Goal: Find specific page/section: Find specific page/section

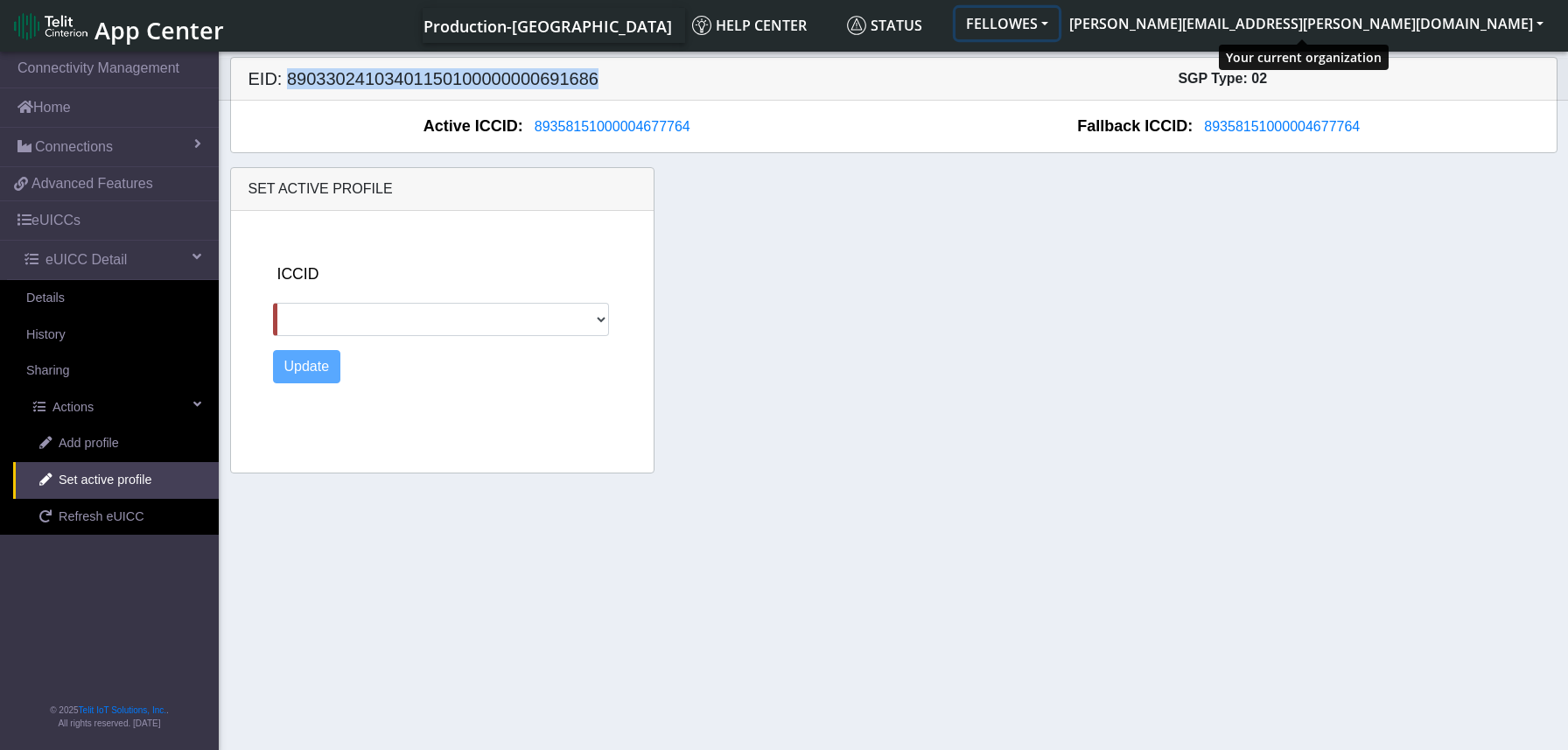
click at [1059, 24] on button "FELLOWES" at bounding box center [1007, 23] width 103 height 32
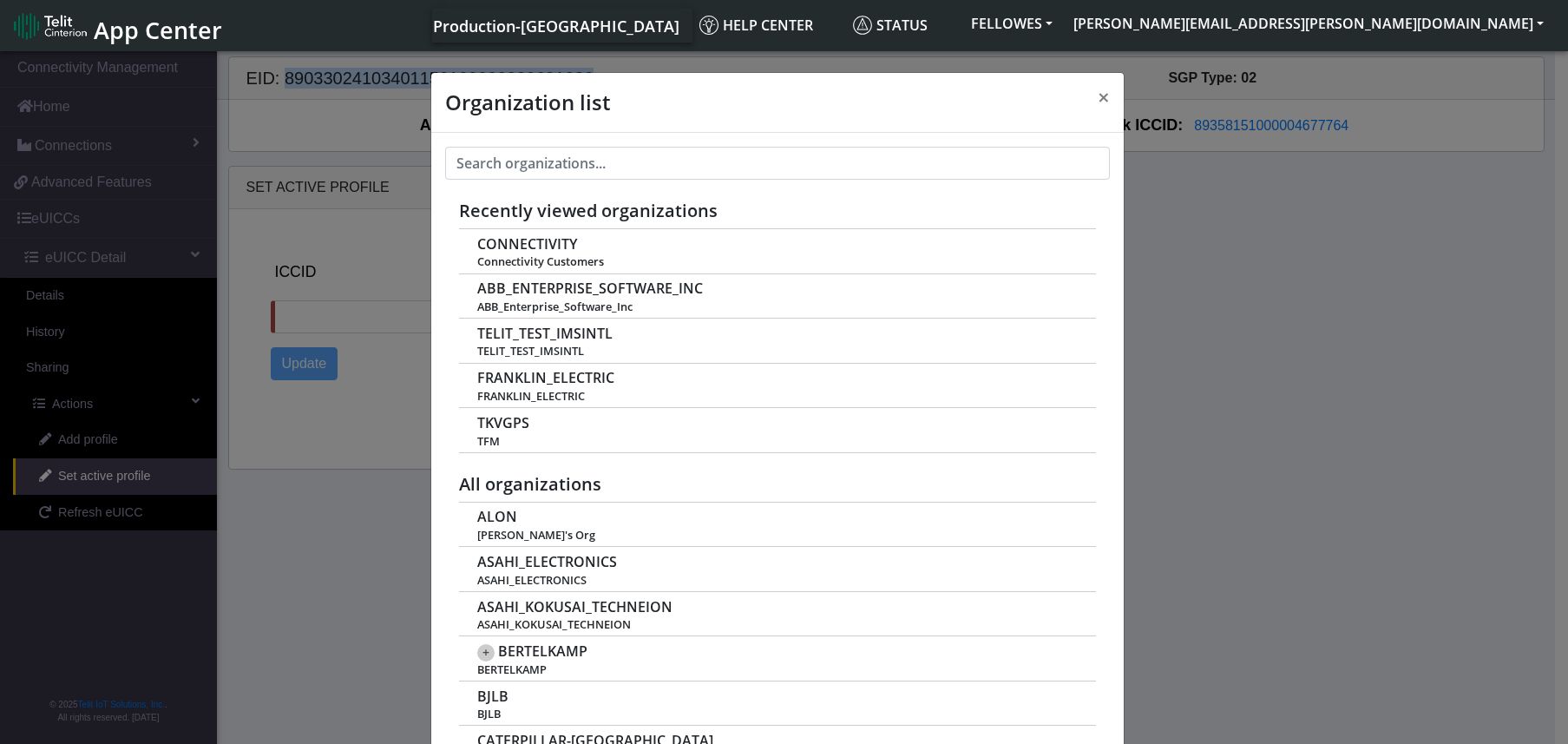
scroll to position [6, 0]
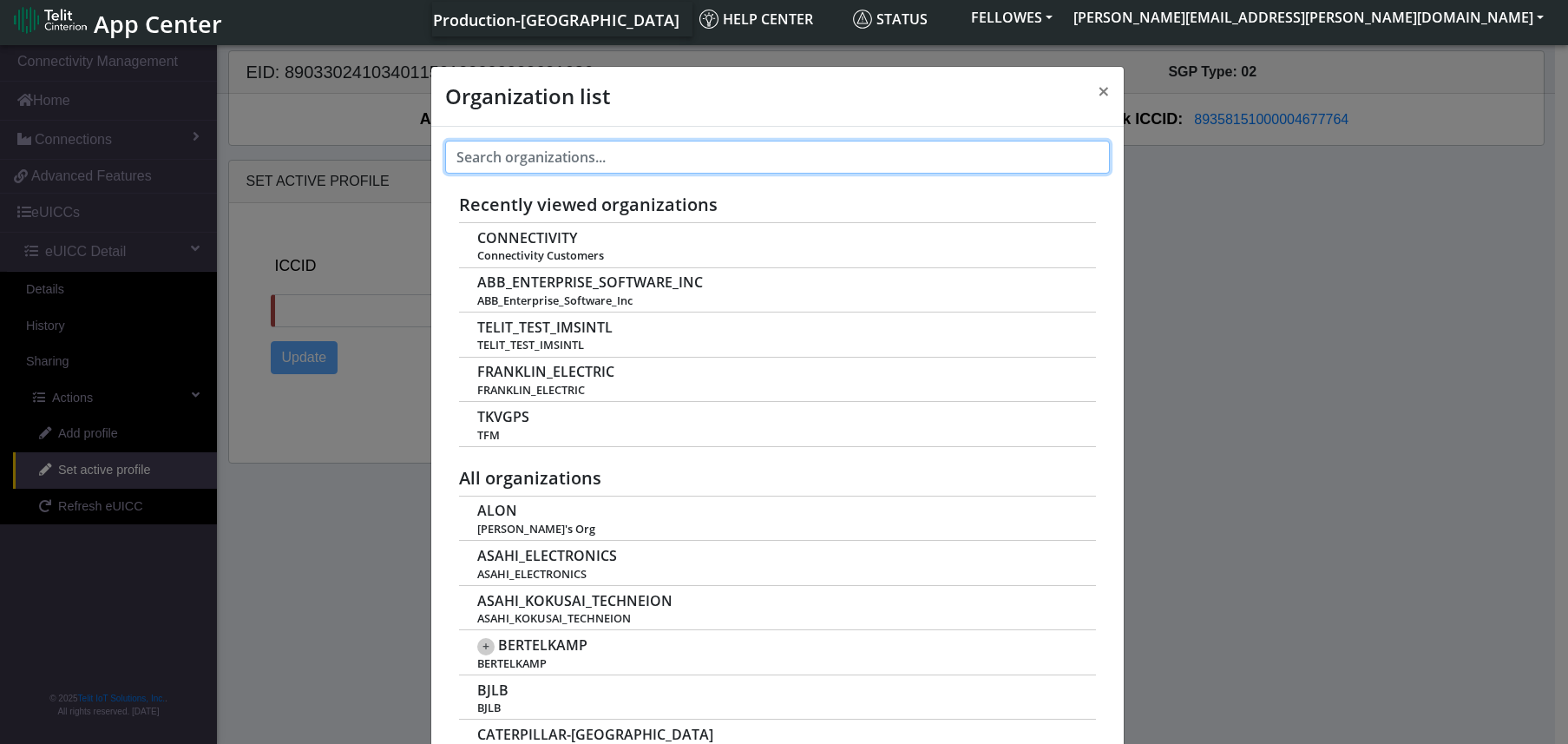
click at [585, 157] on input "text" at bounding box center [778, 157] width 665 height 33
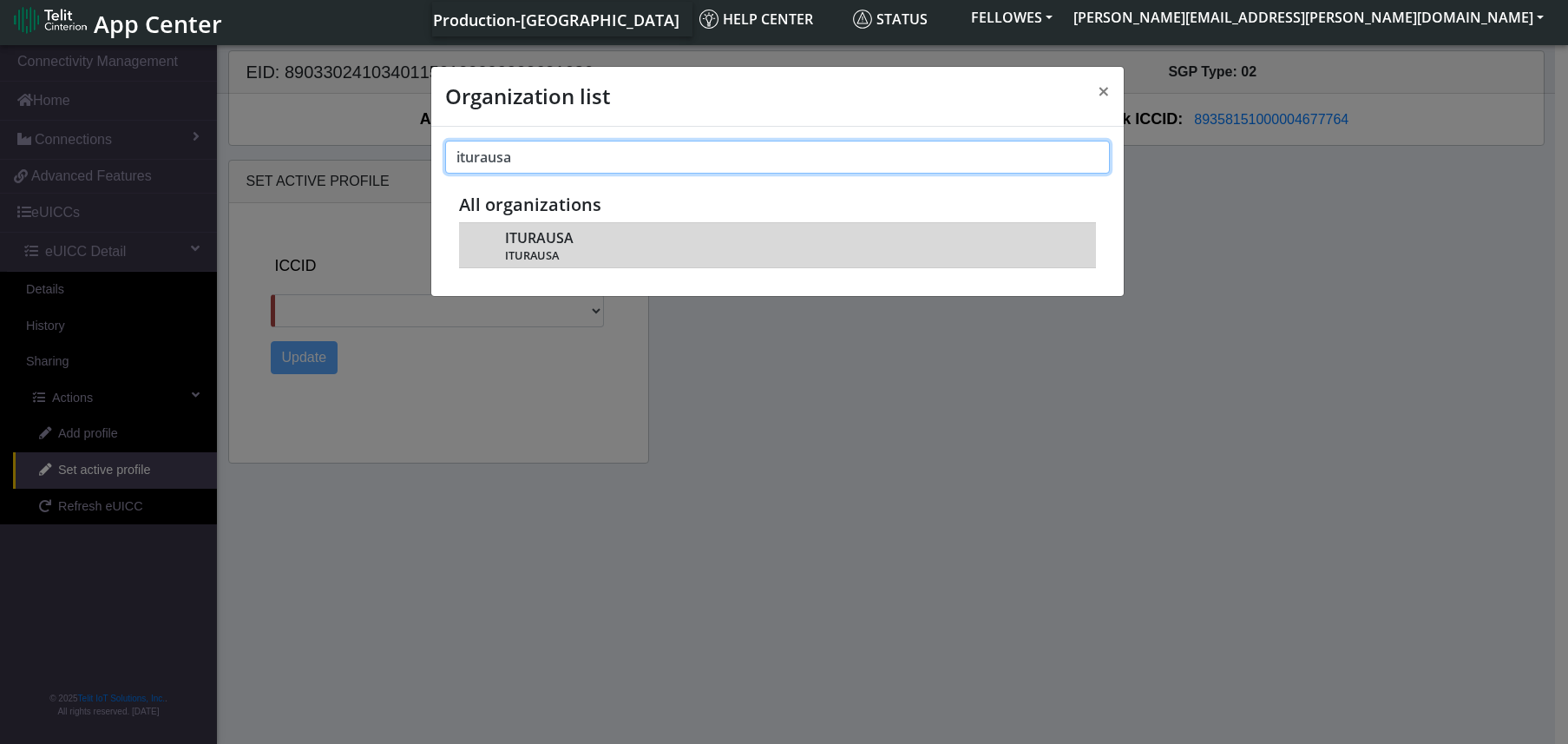
type input "iturausa"
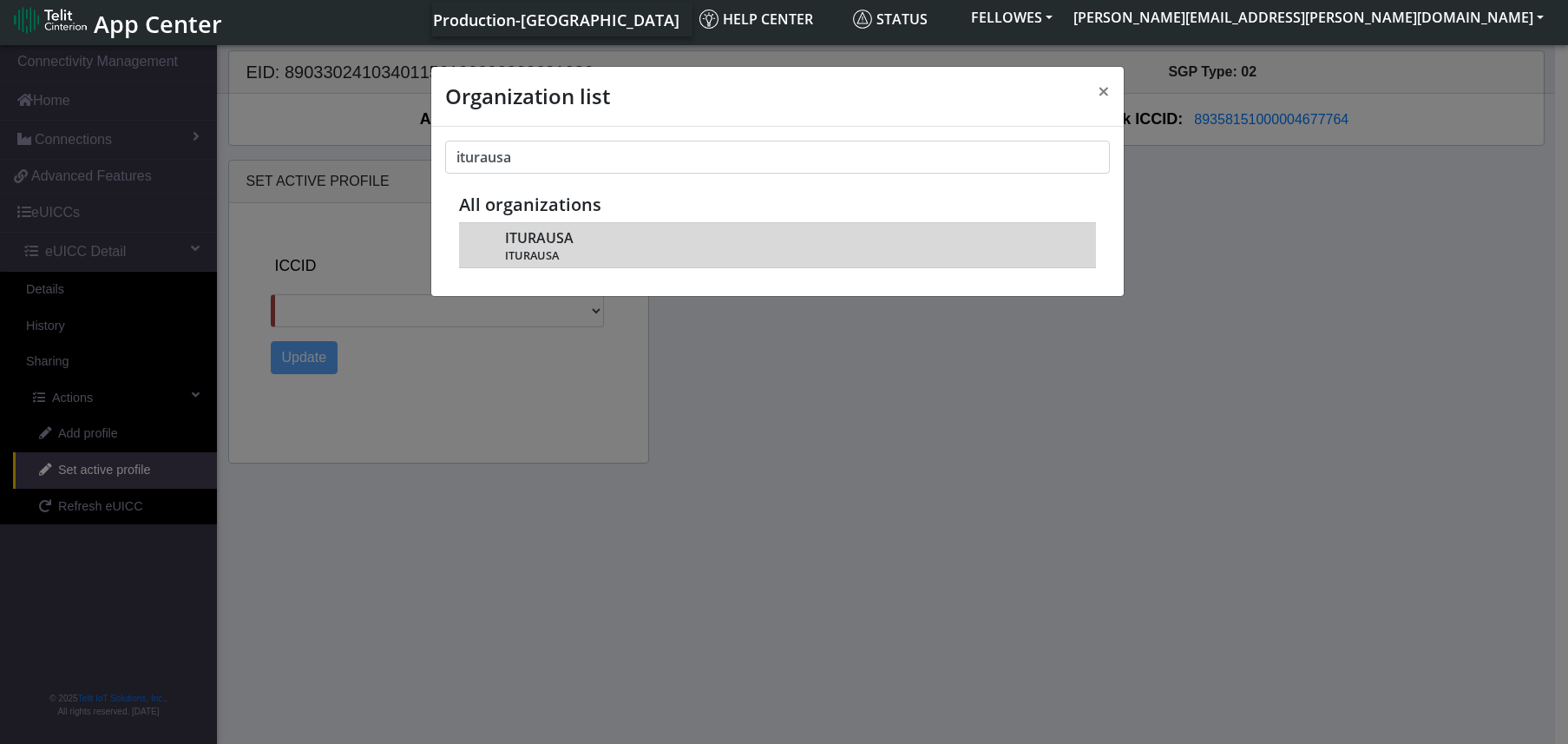
click at [554, 239] on span "ITURAUSA" at bounding box center [539, 238] width 68 height 16
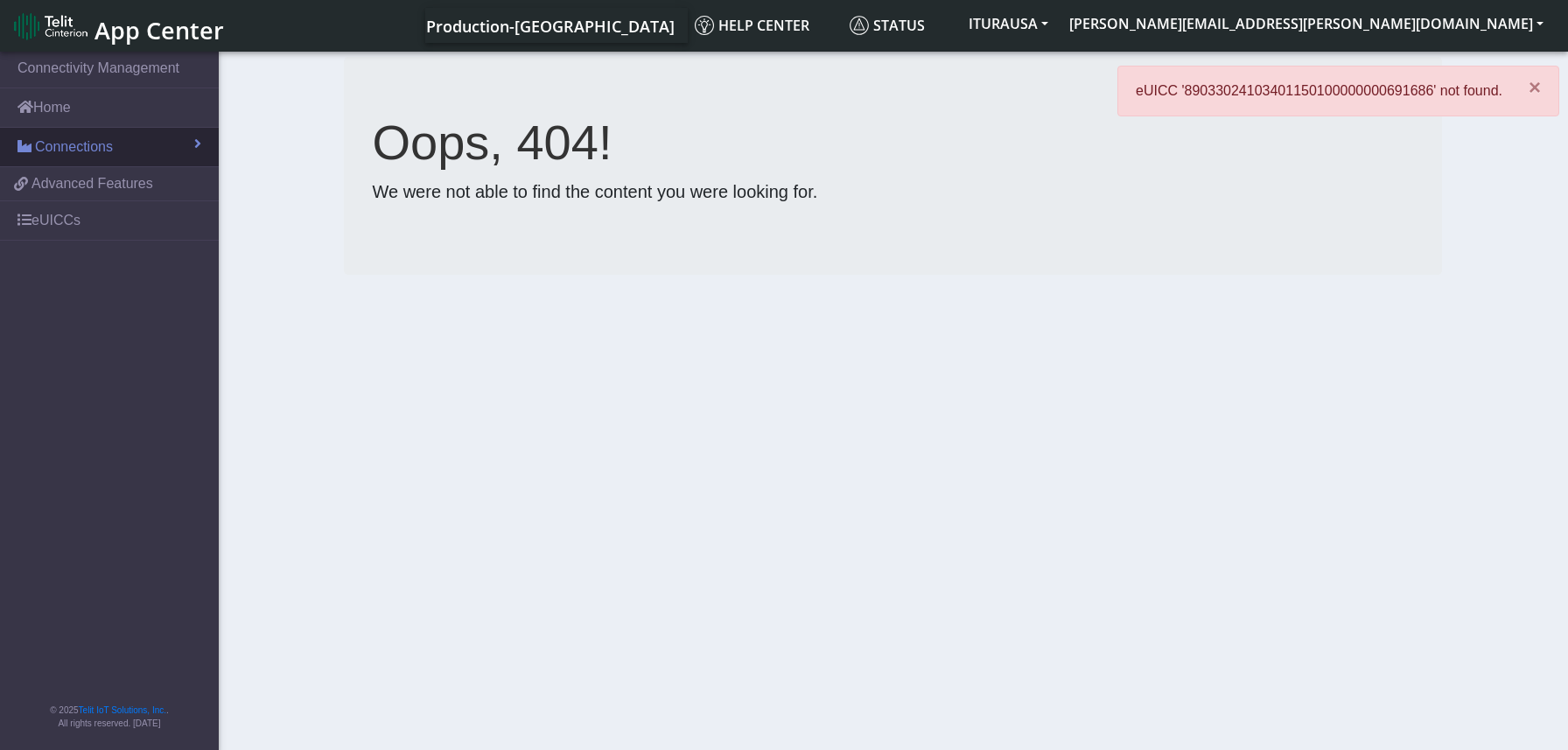
click at [77, 154] on span "Connections" at bounding box center [74, 148] width 78 height 21
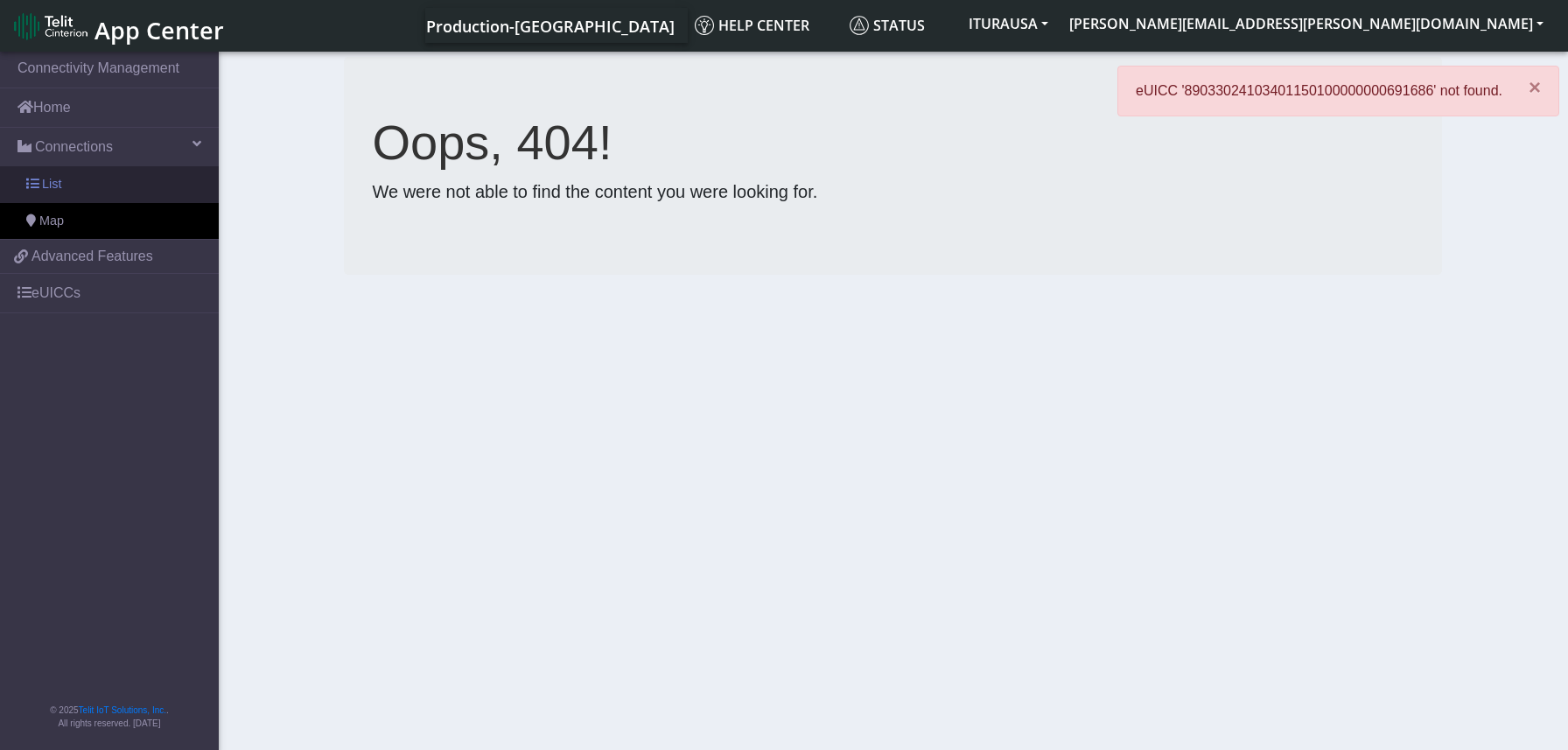
click at [66, 187] on link "List" at bounding box center [109, 185] width 218 height 36
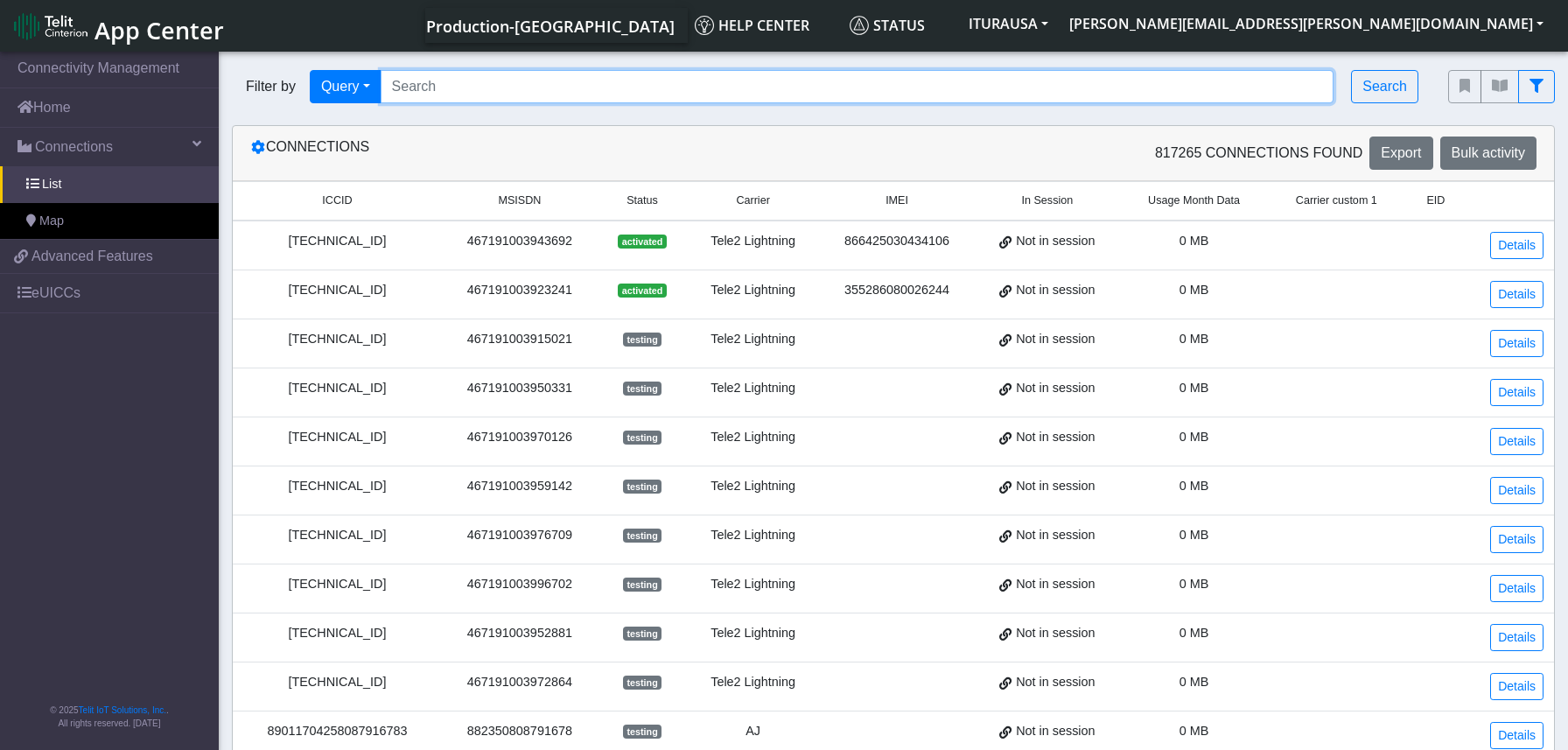
click at [723, 86] on input "Search..." at bounding box center [858, 86] width 953 height 34
paste input "89358151000029860700 89358151000029860718 89358151000025857031 8935815100002986…"
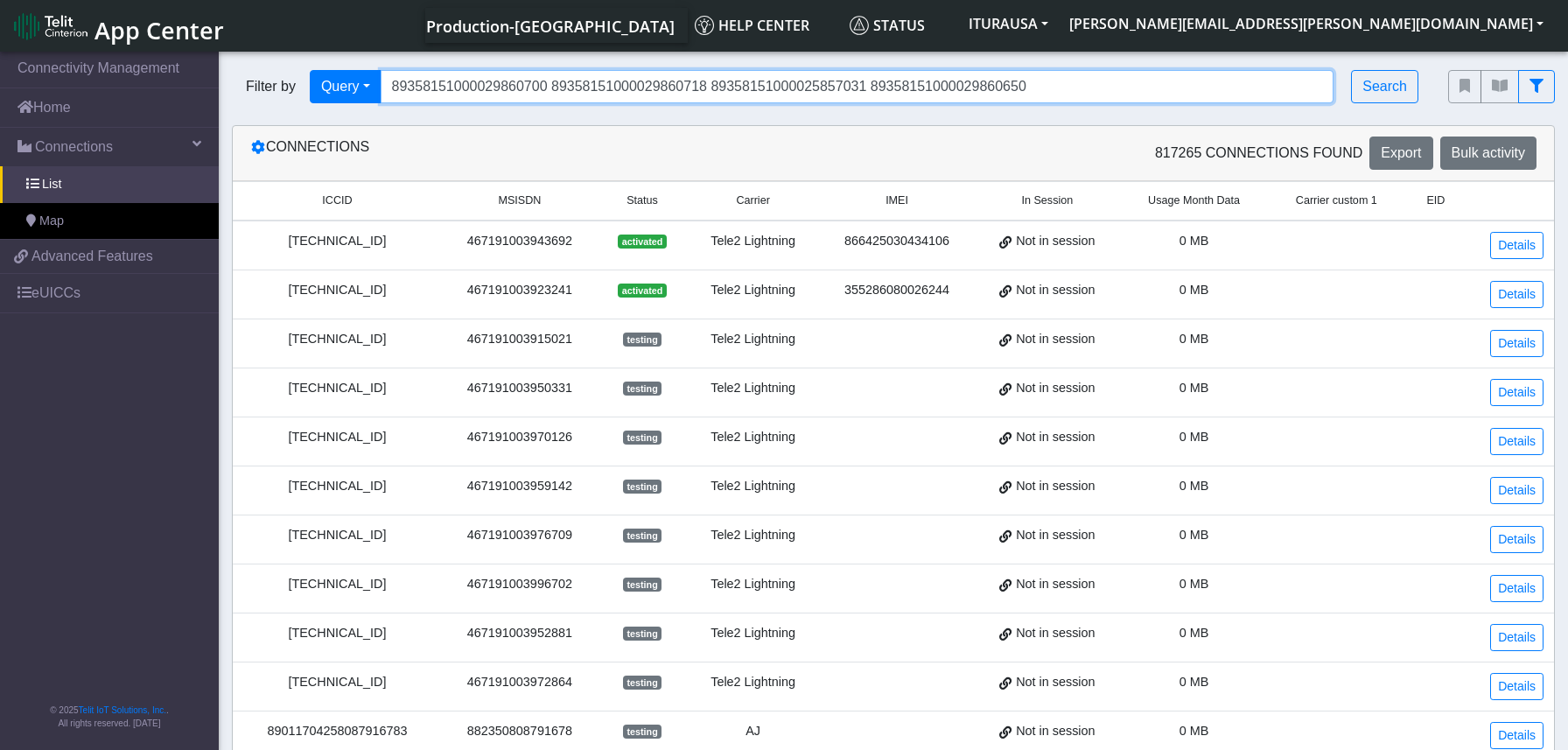
type input "89358151000029860700 89358151000029860718 89358151000025857031 8935815100002986…"
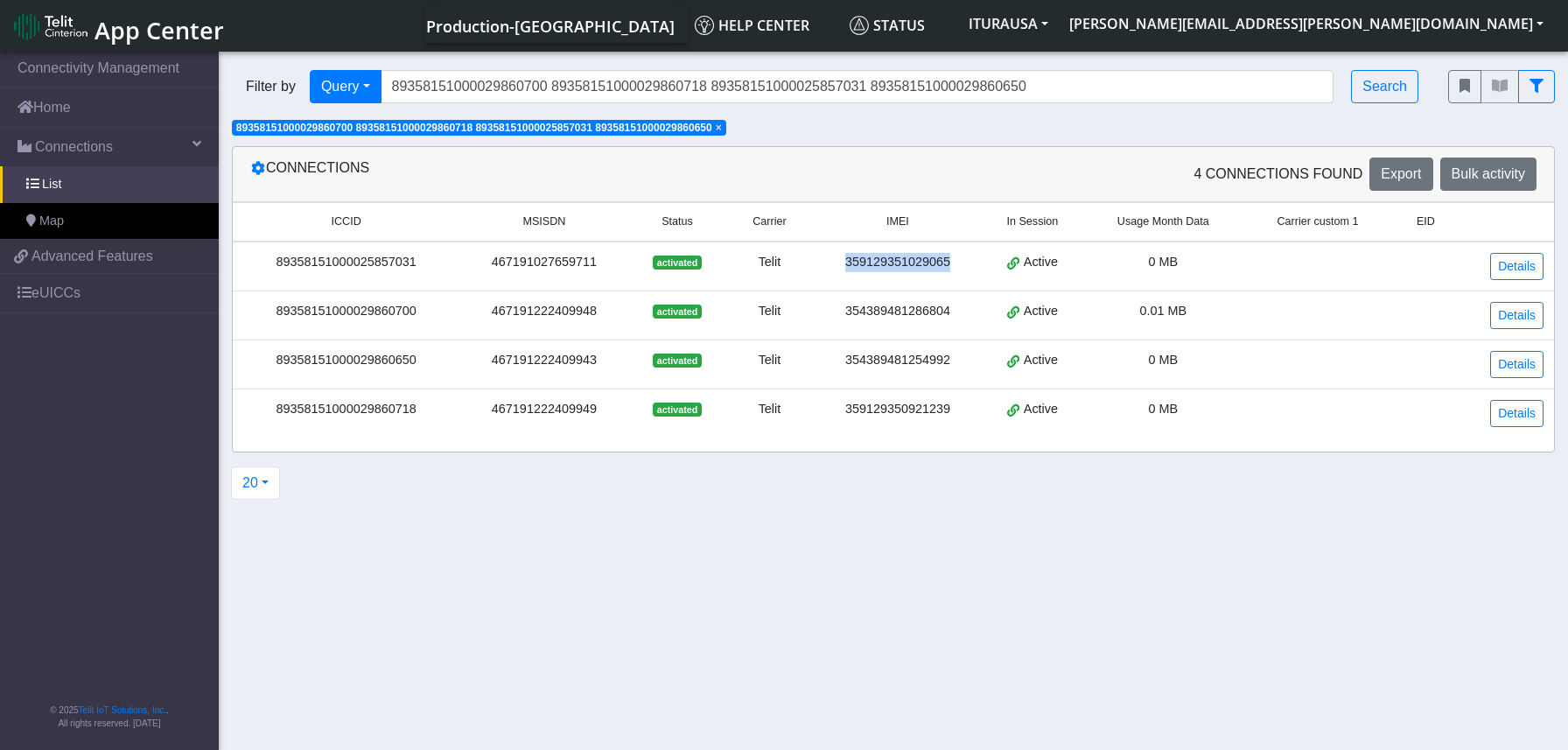
drag, startPoint x: 965, startPoint y: 261, endPoint x: 846, endPoint y: 267, distance: 119.2
click at [846, 267] on div "359129351029065" at bounding box center [897, 262] width 147 height 19
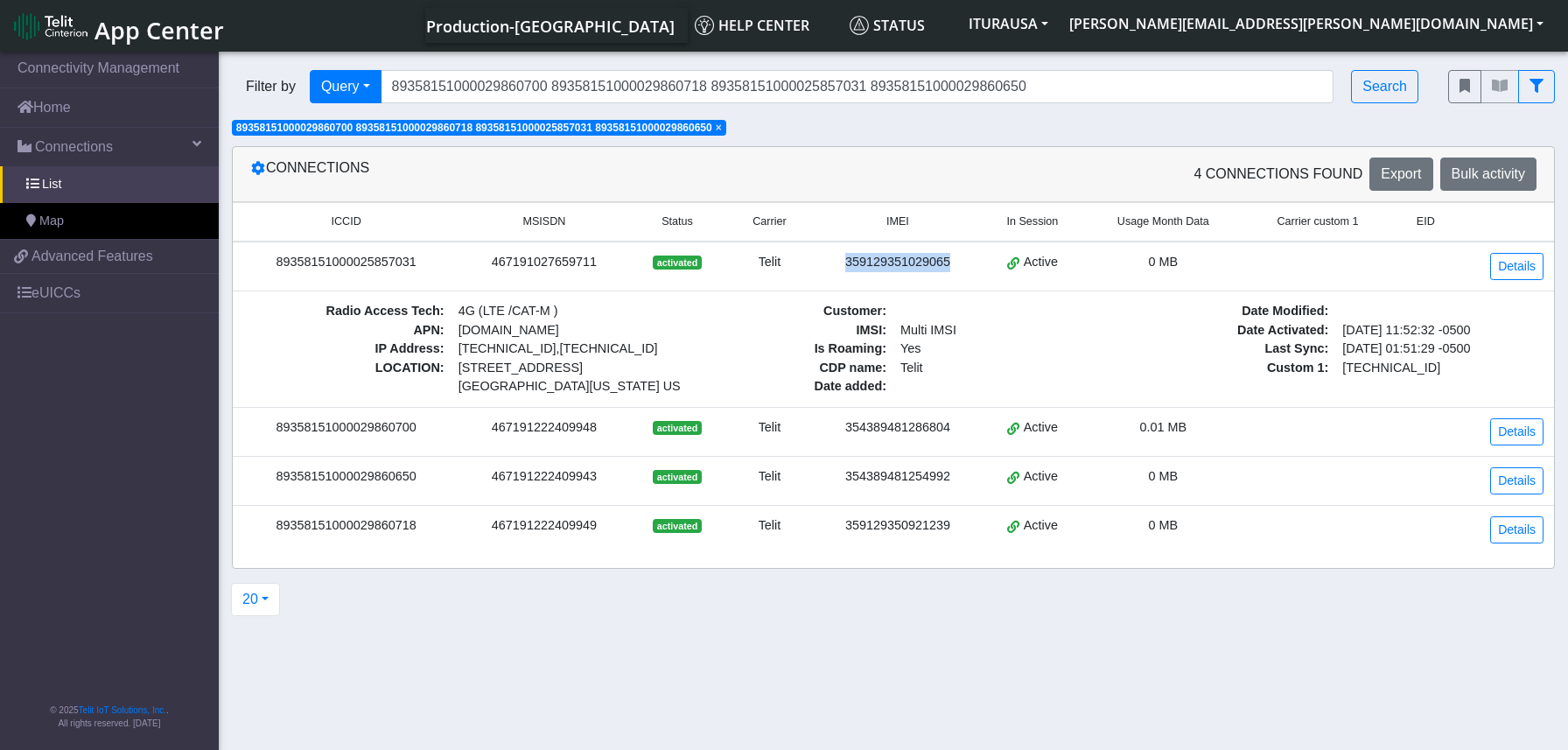
copy div "359129351029065"
drag, startPoint x: 954, startPoint y: 429, endPoint x: 952, endPoint y: 438, distance: 9.2
click at [952, 438] on td "354389481286804" at bounding box center [897, 431] width 168 height 49
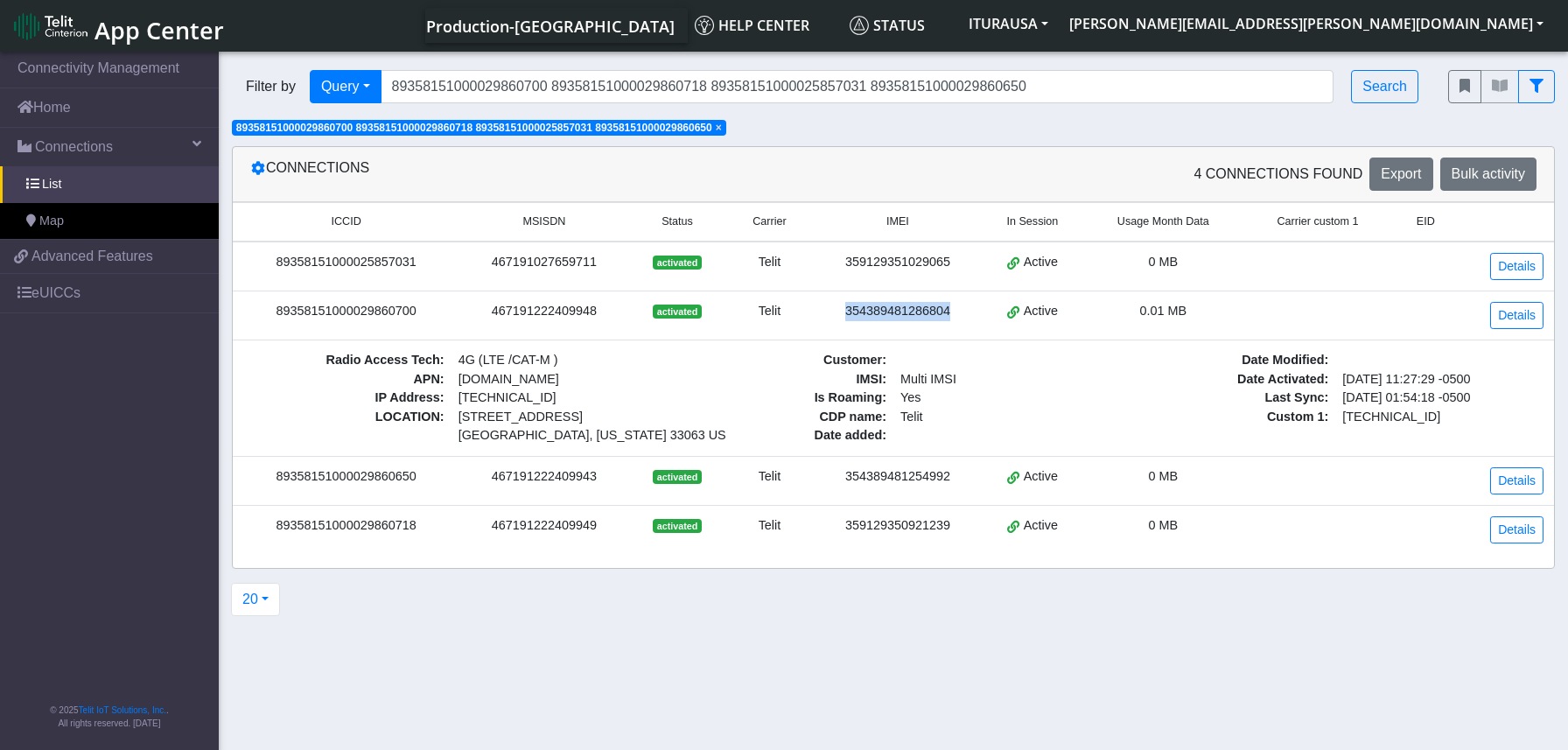
drag, startPoint x: 947, startPoint y: 314, endPoint x: 846, endPoint y: 320, distance: 101.2
click at [846, 320] on div "354389481286804" at bounding box center [897, 311] width 147 height 19
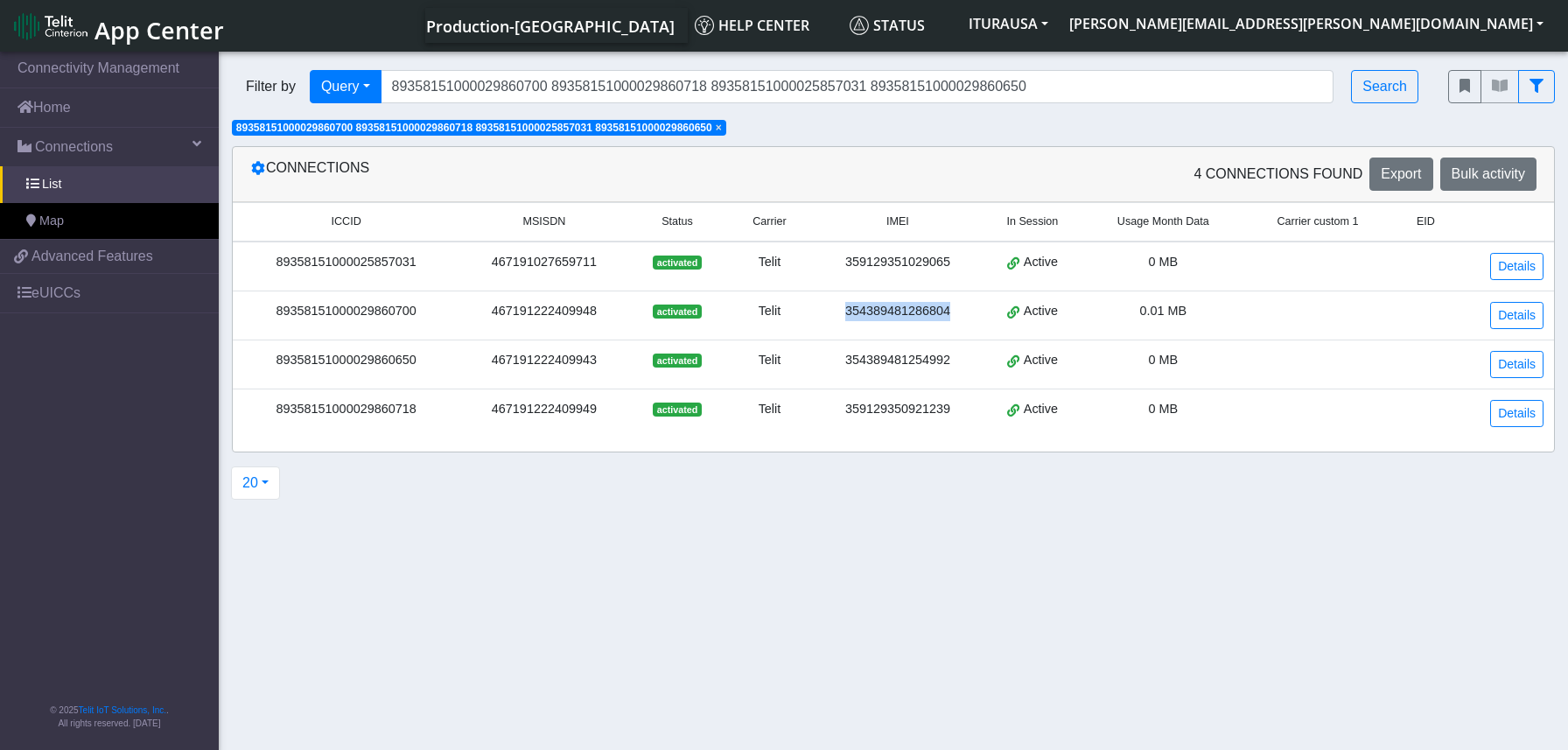
copy div "354389481286804"
drag, startPoint x: 958, startPoint y: 360, endPoint x: 843, endPoint y: 364, distance: 115.1
click at [843, 364] on div "354389481254992" at bounding box center [897, 360] width 147 height 19
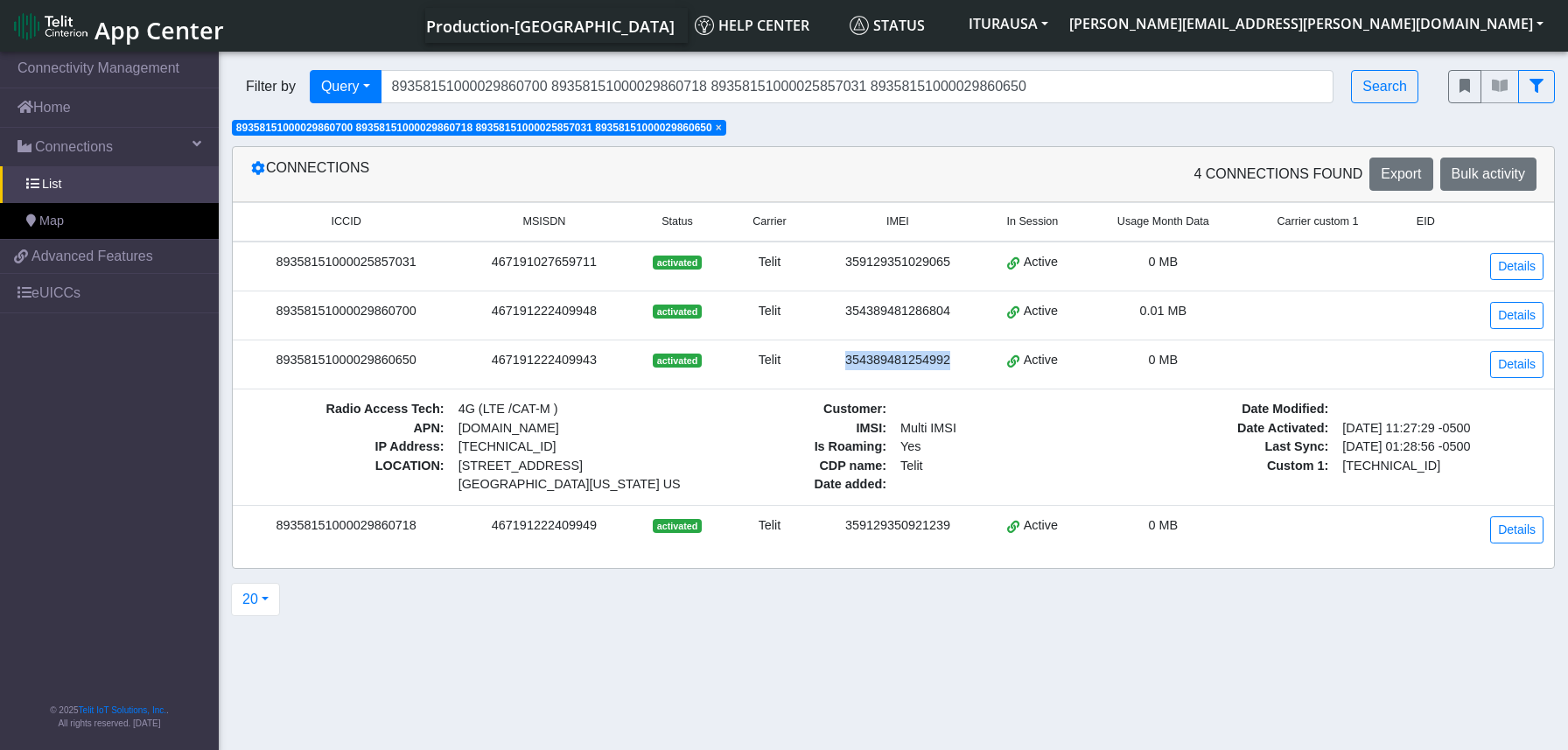
copy div "354389481254992"
drag, startPoint x: 947, startPoint y: 531, endPoint x: 847, endPoint y: 538, distance: 100.2
click at [847, 538] on td "359129350921239" at bounding box center [897, 529] width 168 height 49
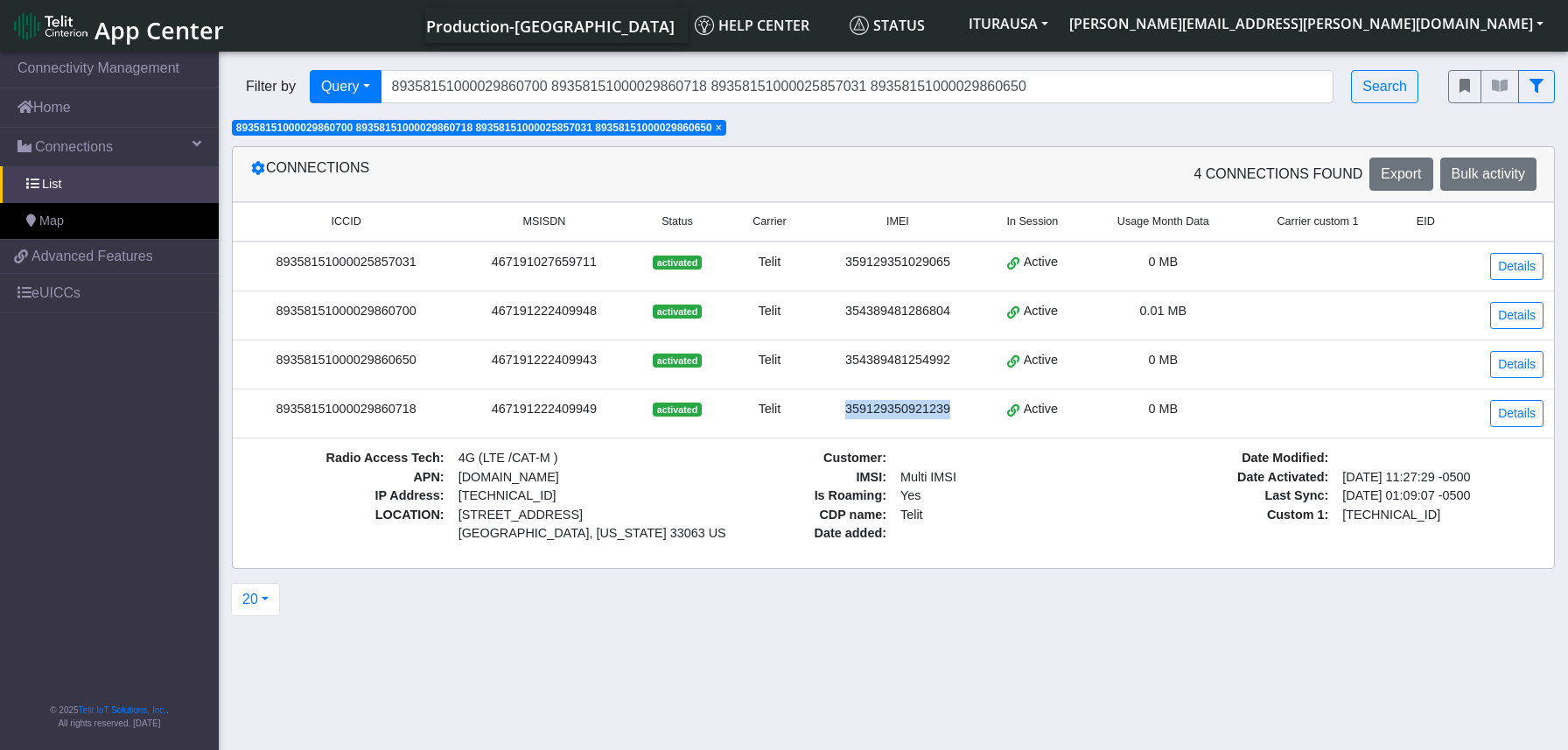
copy div "359129350921239"
drag, startPoint x: 952, startPoint y: 312, endPoint x: 827, endPoint y: 311, distance: 125.0
click at [827, 311] on div "354389481286804" at bounding box center [897, 311] width 147 height 19
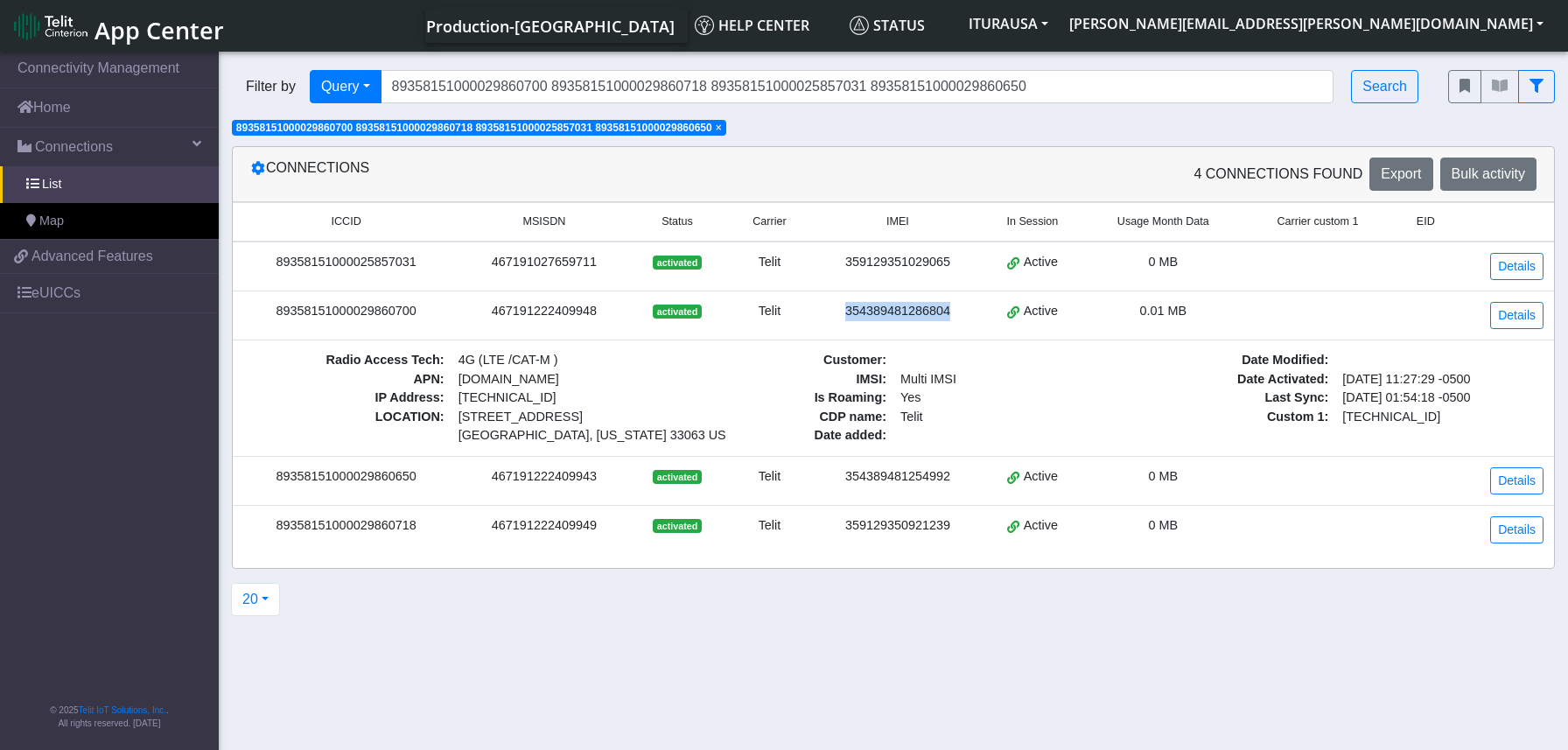
copy div "354389481286804"
click at [454, 655] on section "Connectivity Management Home Connections List Map eb49a348f3a29ec80b73b59508591…" at bounding box center [784, 401] width 1568 height 708
click at [919, 664] on section "Connectivity Management Home Connections List Map eb49a348f3a29ec80b73b59508591…" at bounding box center [784, 401] width 1568 height 708
click at [872, 635] on section "Connectivity Management Home Connections List Map eb49a348f3a29ec80b73b59508591…" at bounding box center [784, 401] width 1568 height 708
click at [868, 633] on section "Connectivity Management Home Connections List Map eb49a348f3a29ec80b73b59508591…" at bounding box center [784, 401] width 1568 height 708
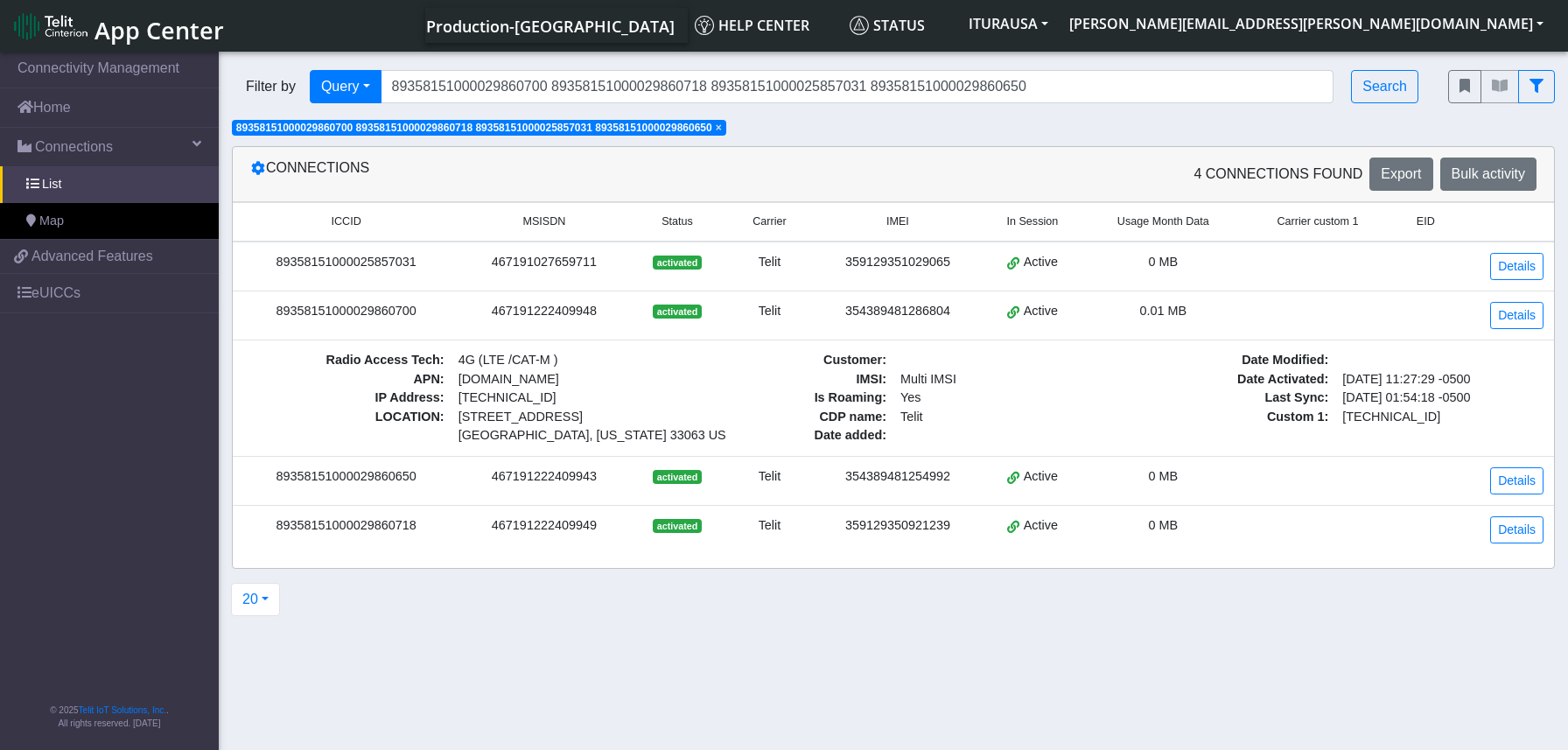
click at [868, 633] on section "Connectivity Management Home Connections List Map eb49a348f3a29ec80b73b59508591…" at bounding box center [784, 401] width 1568 height 708
click at [475, 304] on div "467191222409948" at bounding box center [544, 311] width 147 height 19
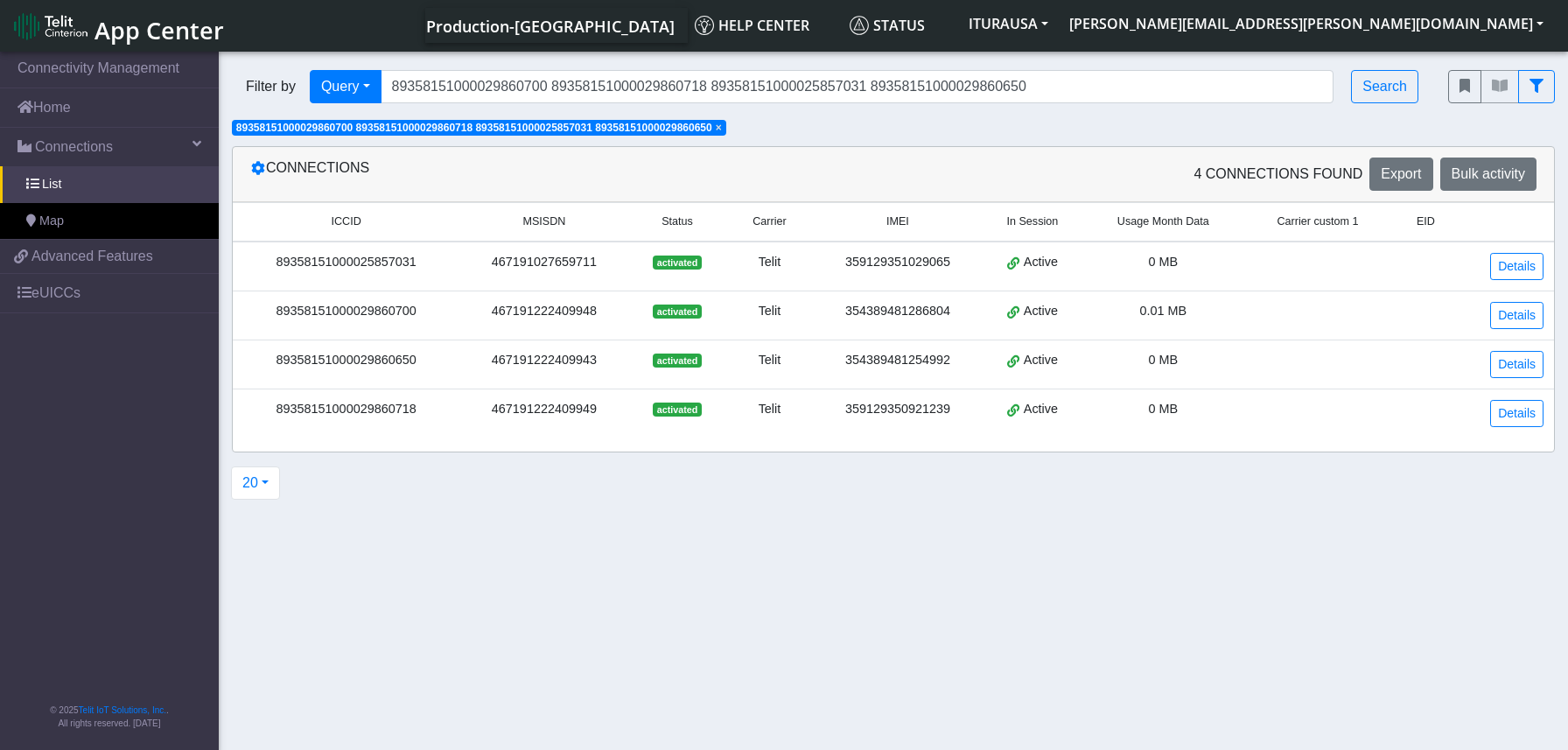
click at [482, 270] on div "467191027659711" at bounding box center [544, 262] width 147 height 19
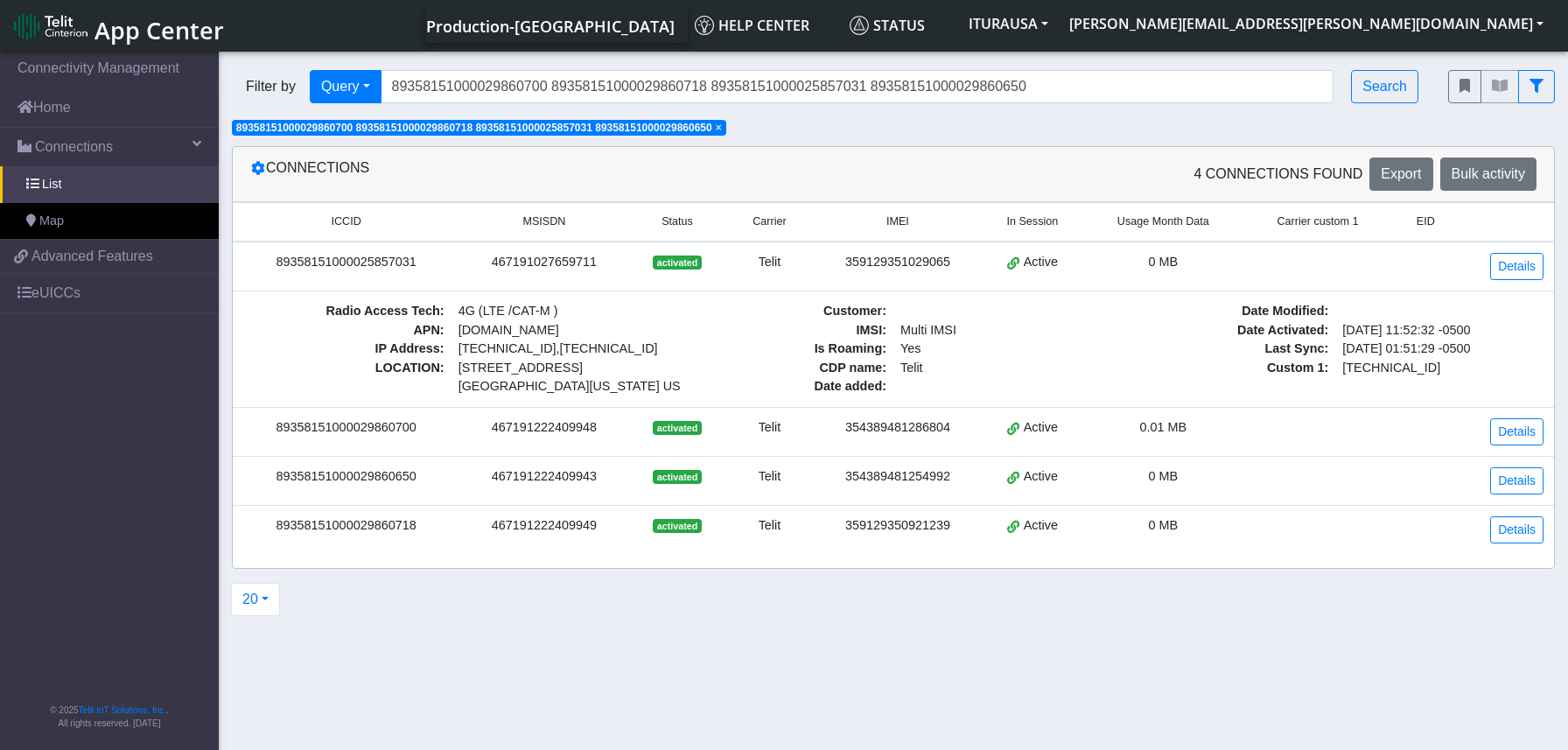
click at [462, 420] on td "467191222409948" at bounding box center [544, 431] width 168 height 49
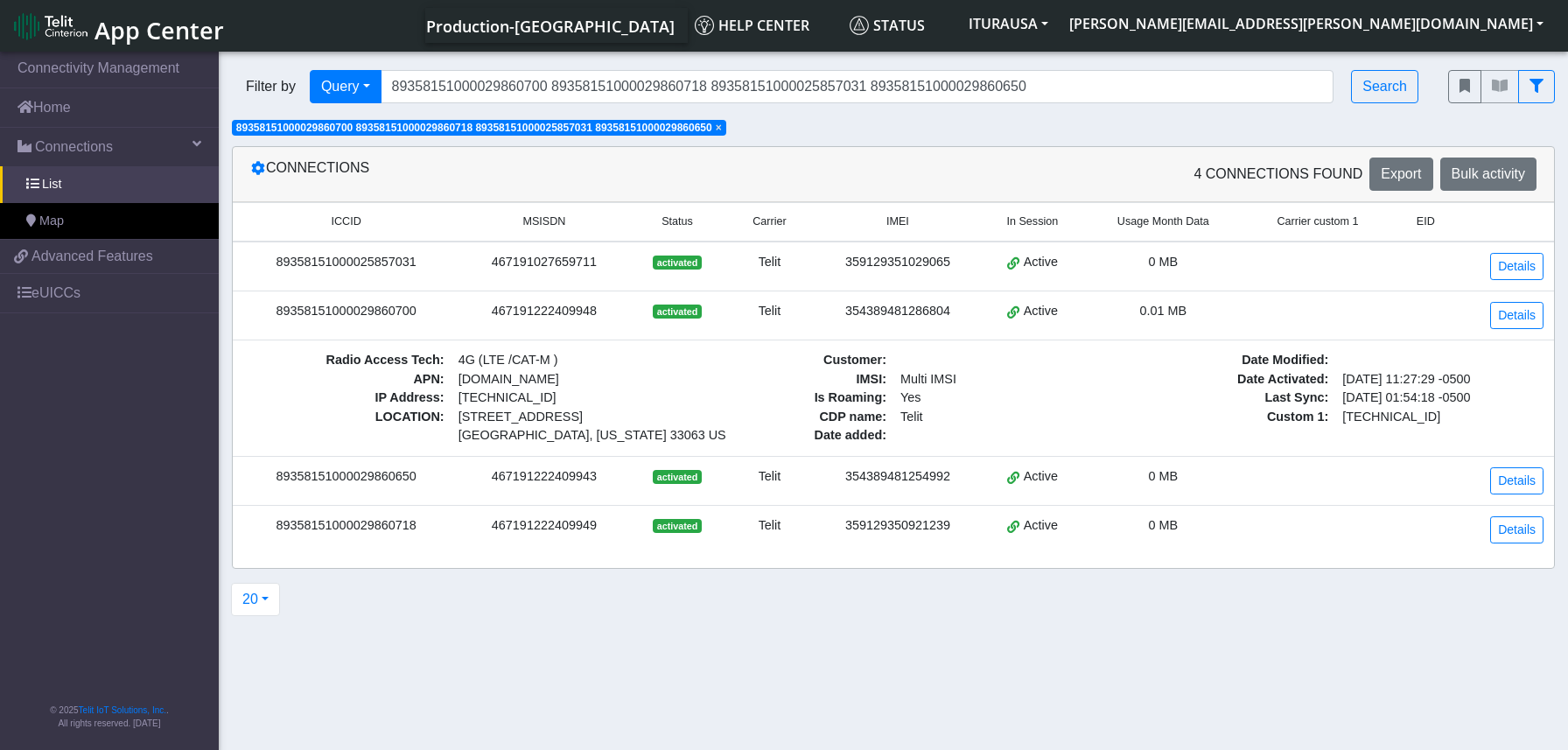
click at [472, 461] on td "467191222409943" at bounding box center [544, 480] width 168 height 49
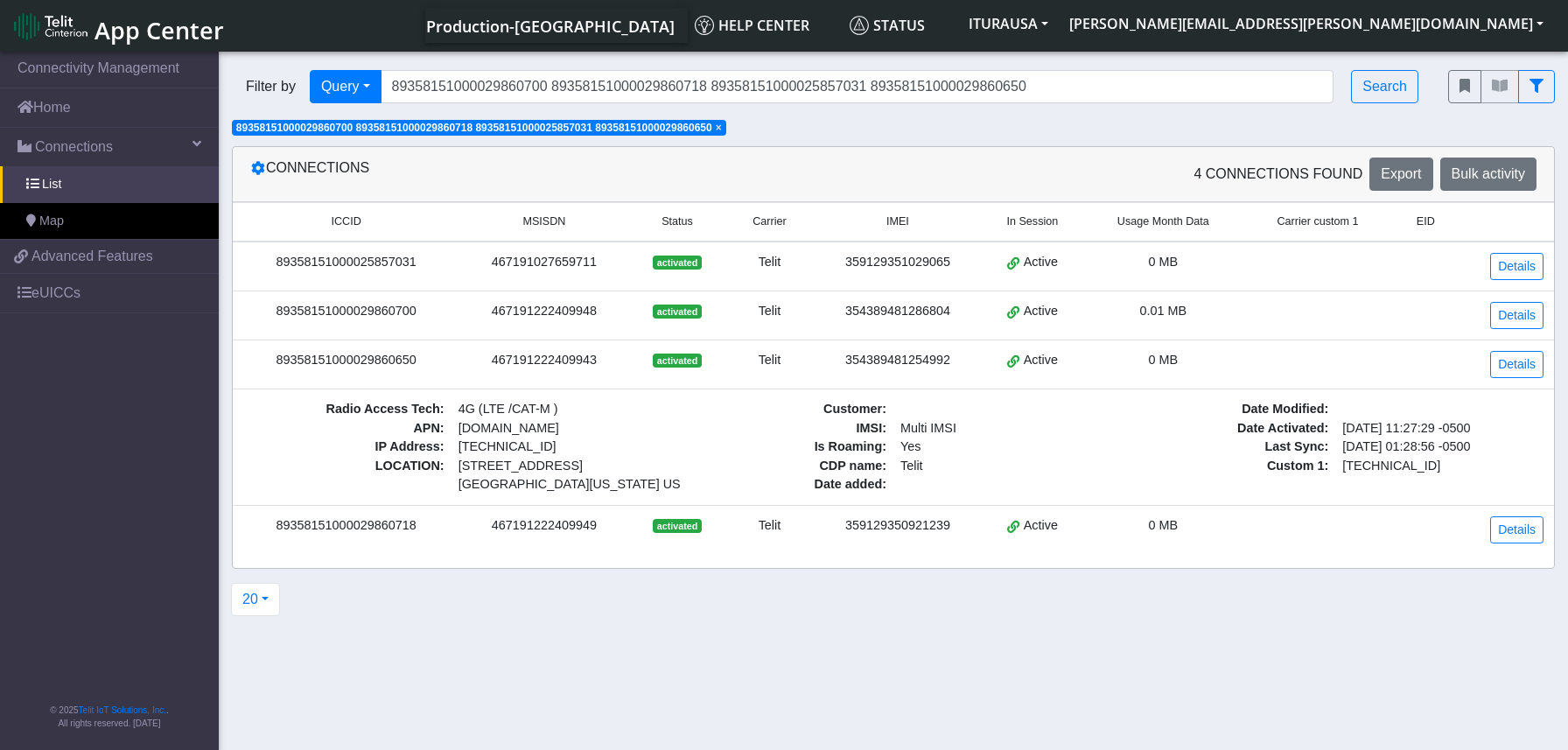
click at [478, 512] on td "467191222409949" at bounding box center [544, 529] width 168 height 49
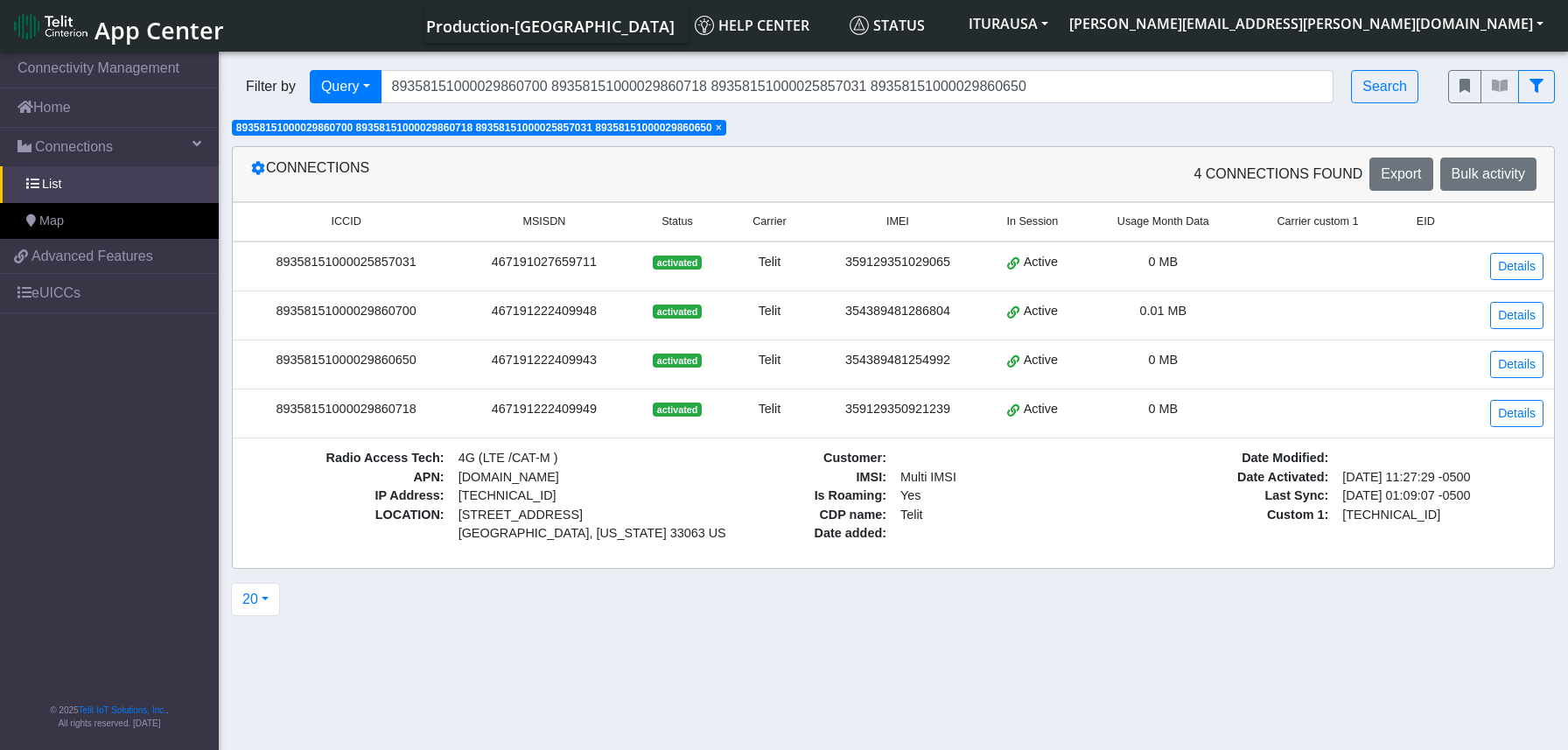
click at [476, 405] on div "467191222409949" at bounding box center [544, 410] width 147 height 19
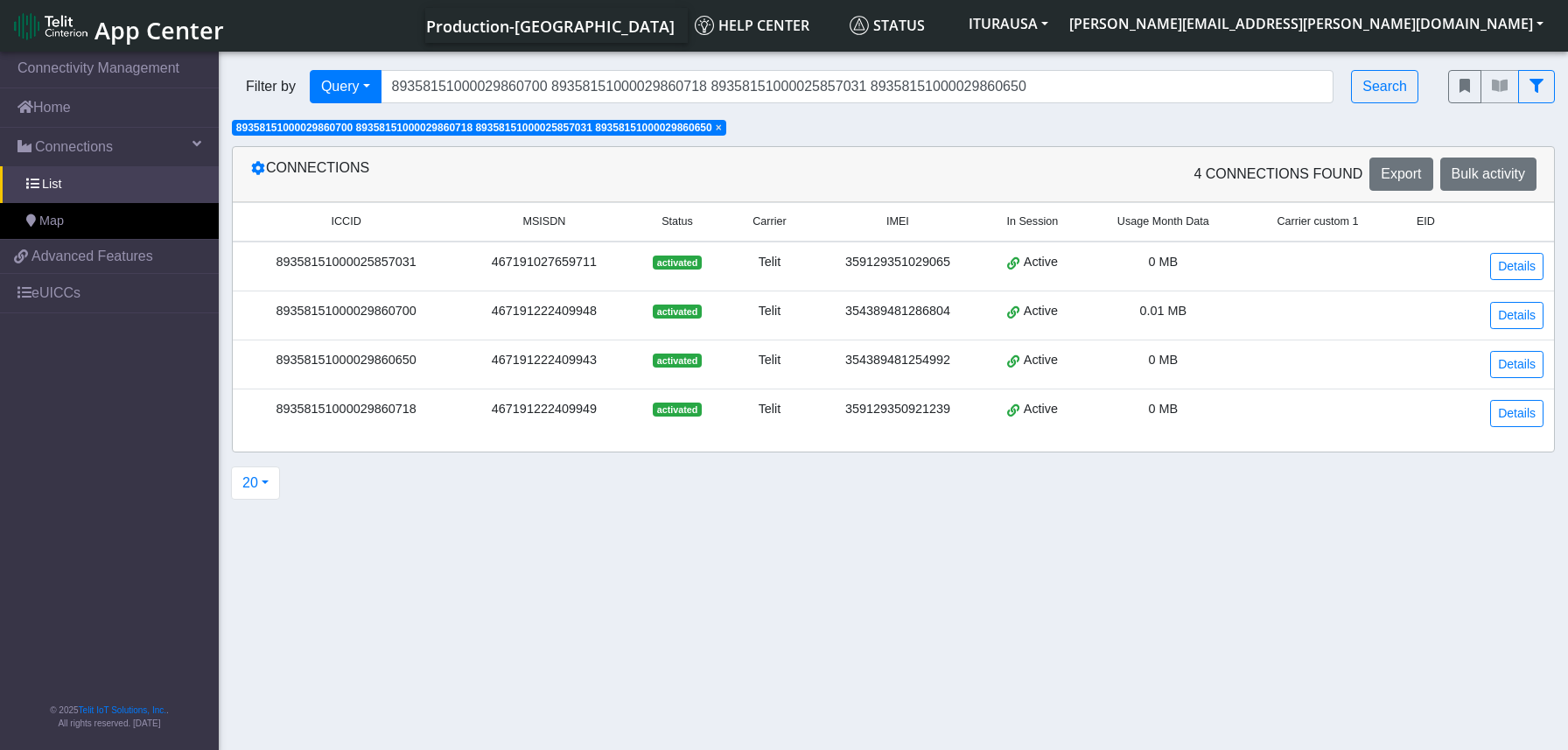
click at [480, 371] on td "467191222409943" at bounding box center [544, 364] width 168 height 49
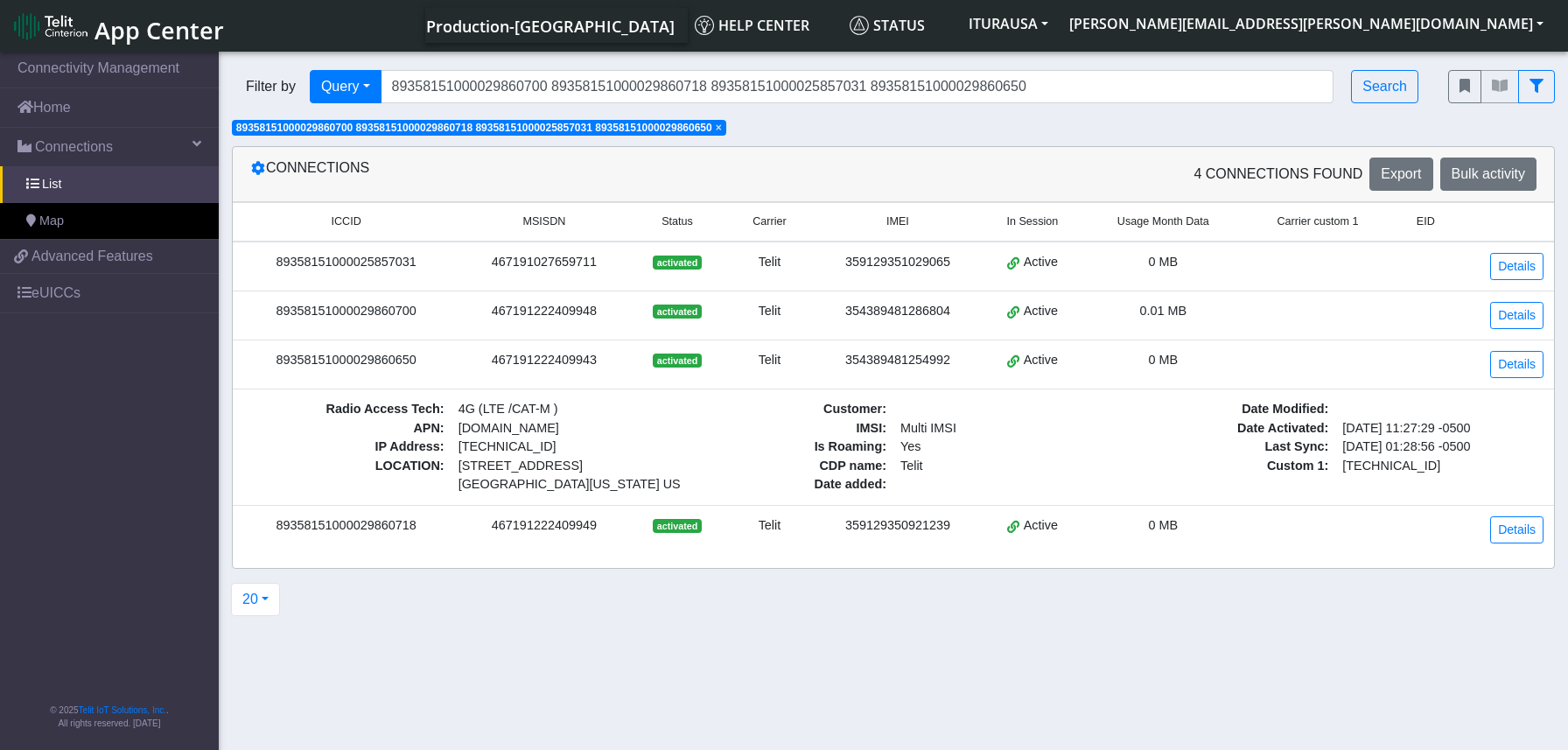
click at [464, 319] on td "467191222409948" at bounding box center [544, 314] width 168 height 49
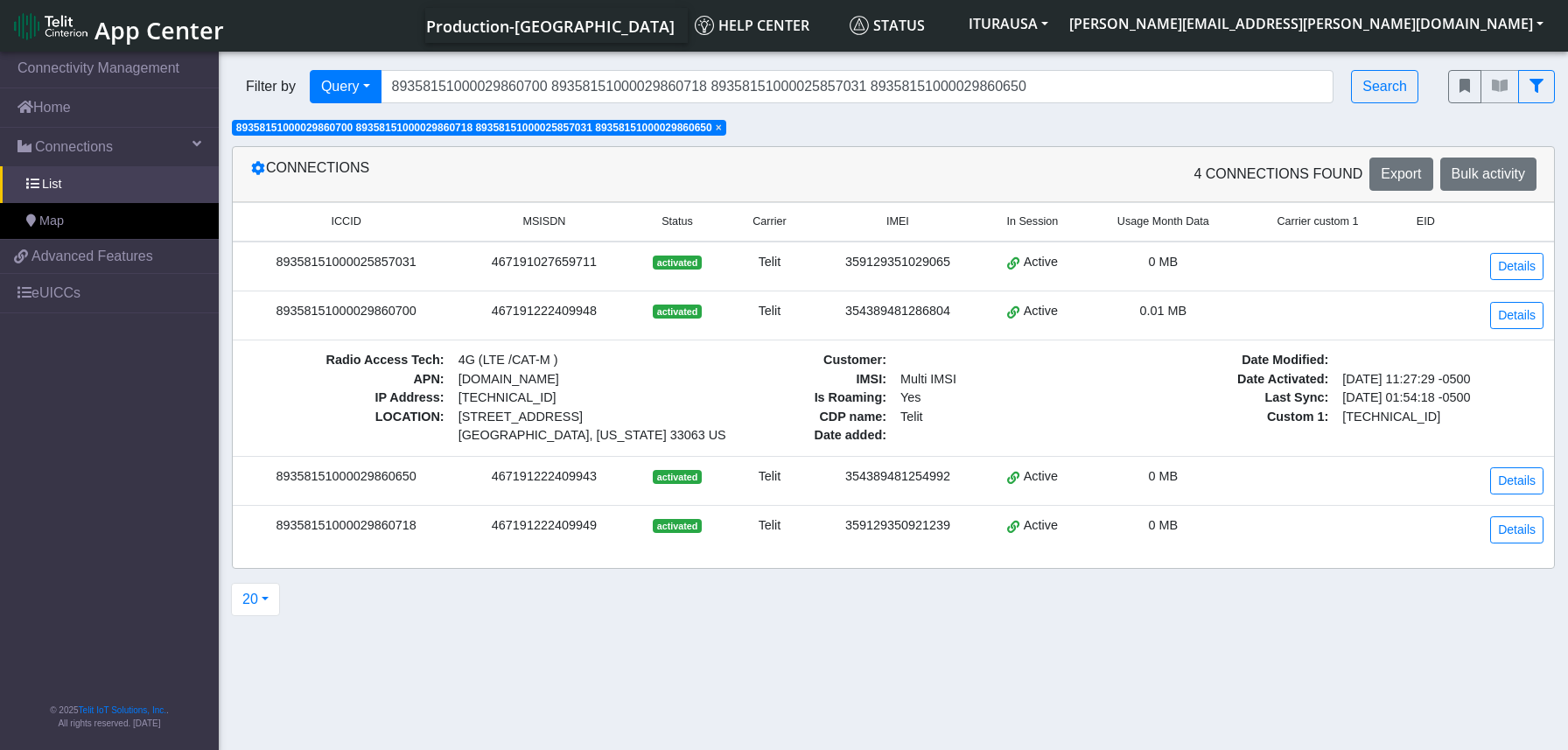
click at [809, 685] on section "Connectivity Management Home Connections List Map eb49a348f3a29ec80b73b59508591…" at bounding box center [784, 401] width 1568 height 708
click at [435, 476] on div "89358151000029860650" at bounding box center [346, 477] width 206 height 19
